Goal: Task Accomplishment & Management: Manage account settings

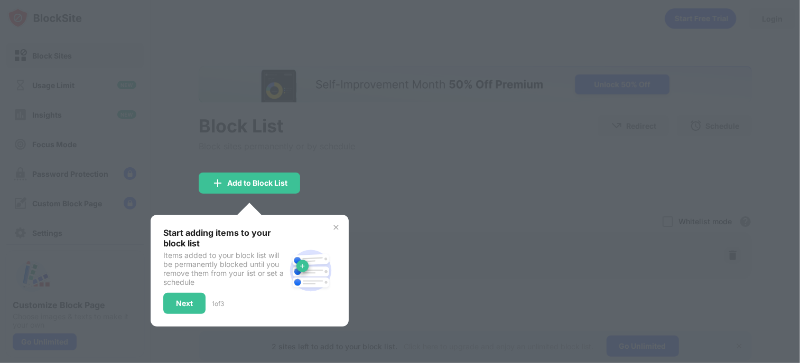
click at [701, 201] on div at bounding box center [400, 181] width 800 height 363
click at [337, 228] on img at bounding box center [336, 227] width 8 height 8
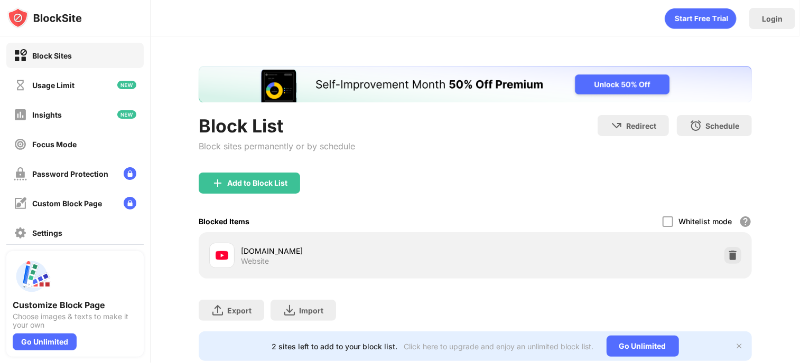
scroll to position [35, 0]
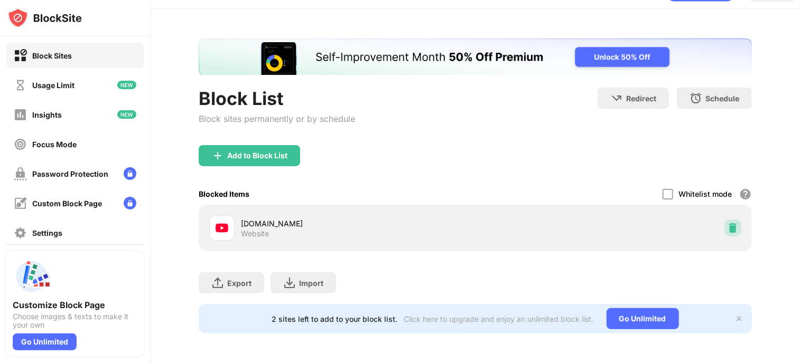
click at [727, 223] on img at bounding box center [732, 228] width 11 height 11
